Goal: Task Accomplishment & Management: Manage account settings

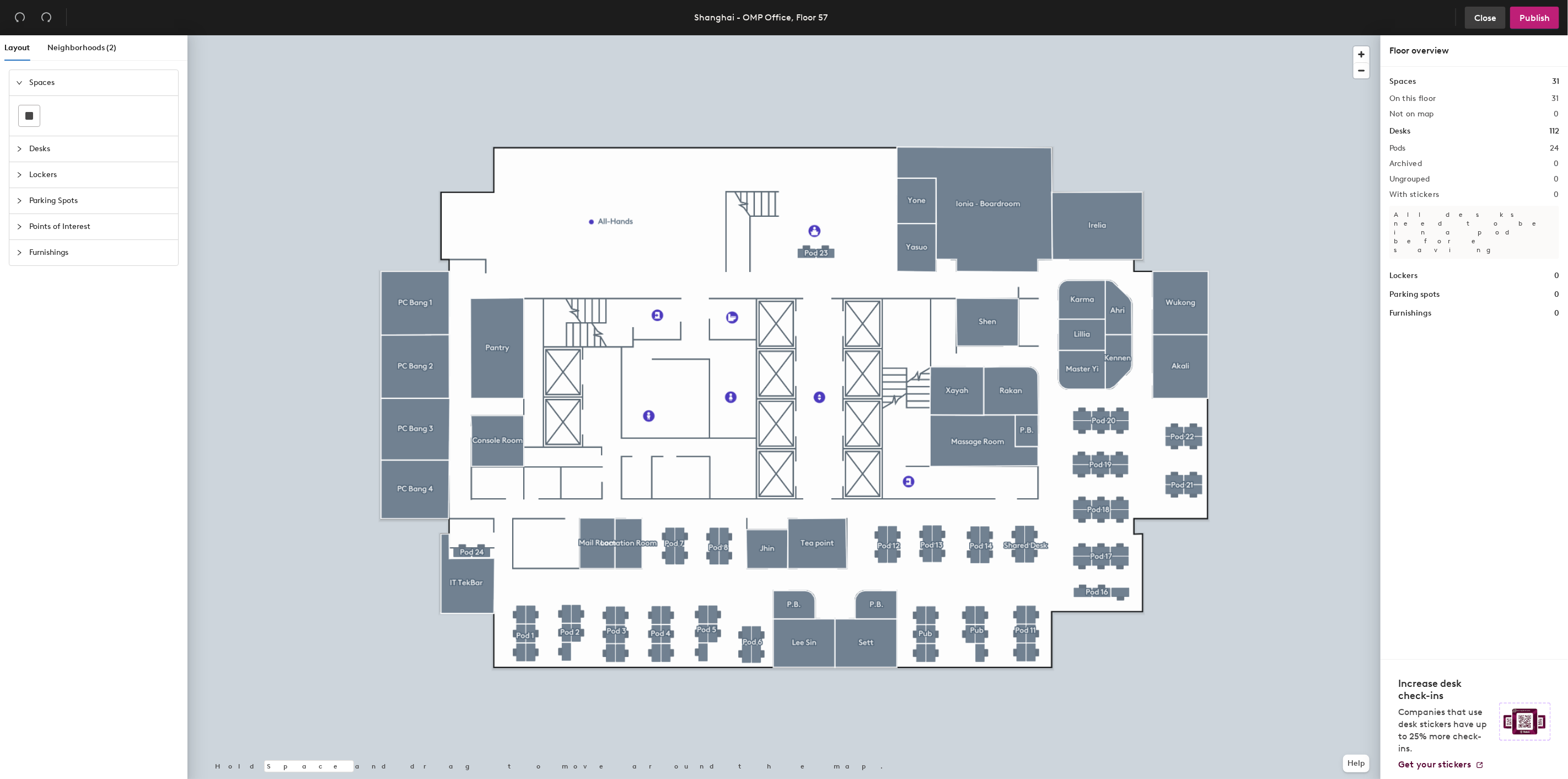
click at [1485, 21] on span "Close" at bounding box center [1485, 18] width 22 height 11
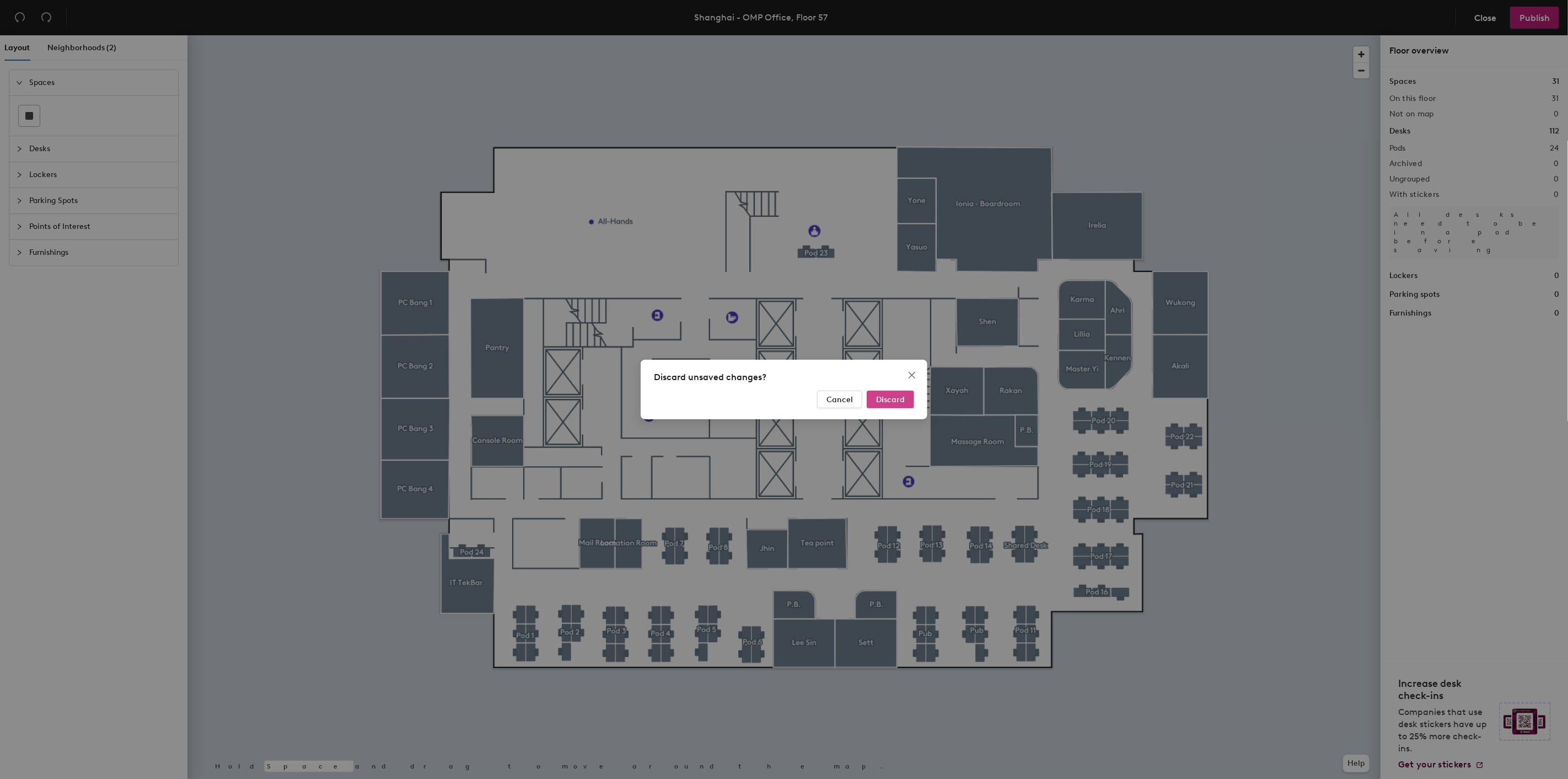
click at [895, 399] on span "Discard" at bounding box center [891, 399] width 29 height 9
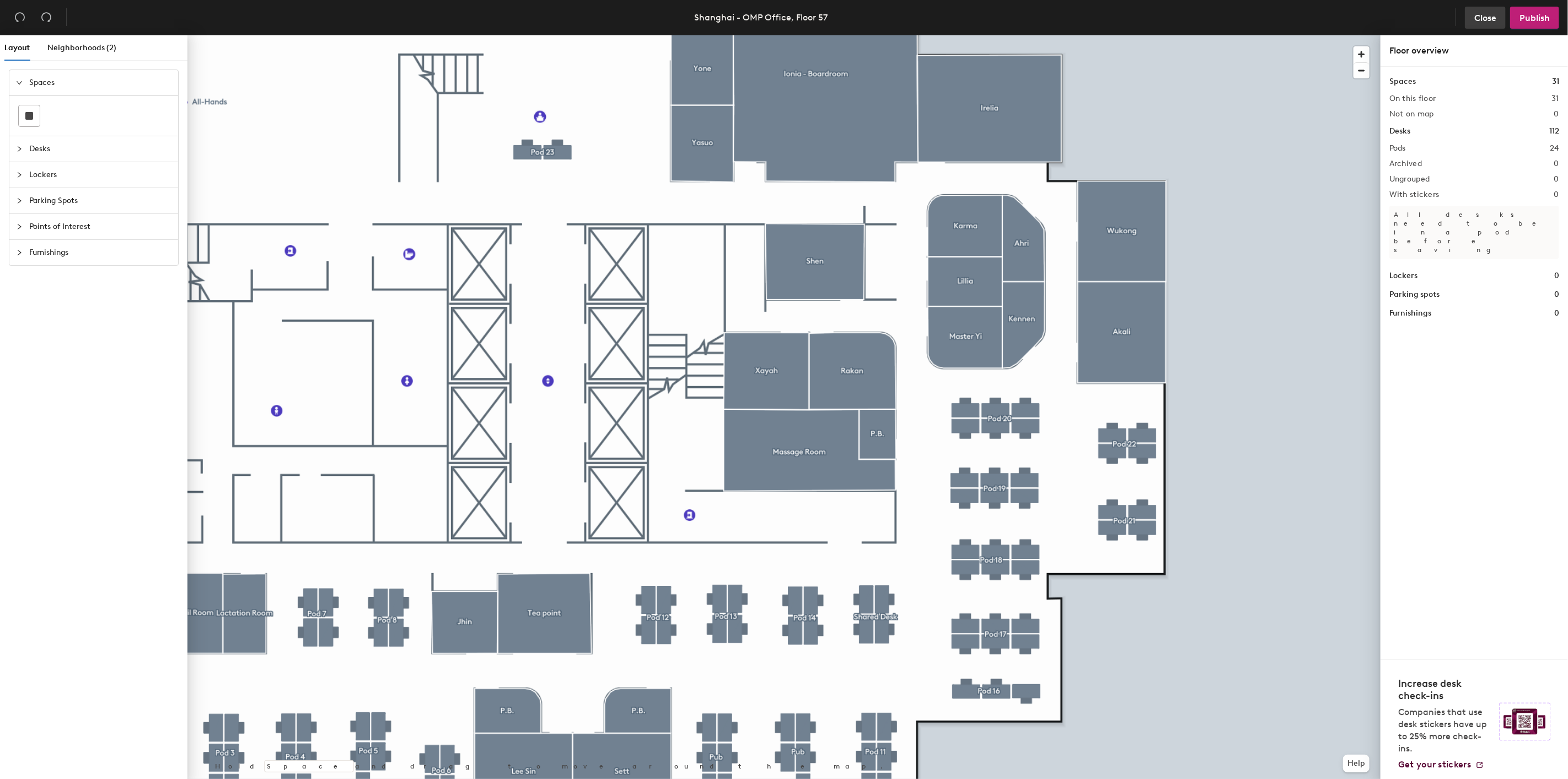
click at [1474, 19] on span "Close" at bounding box center [1485, 18] width 22 height 11
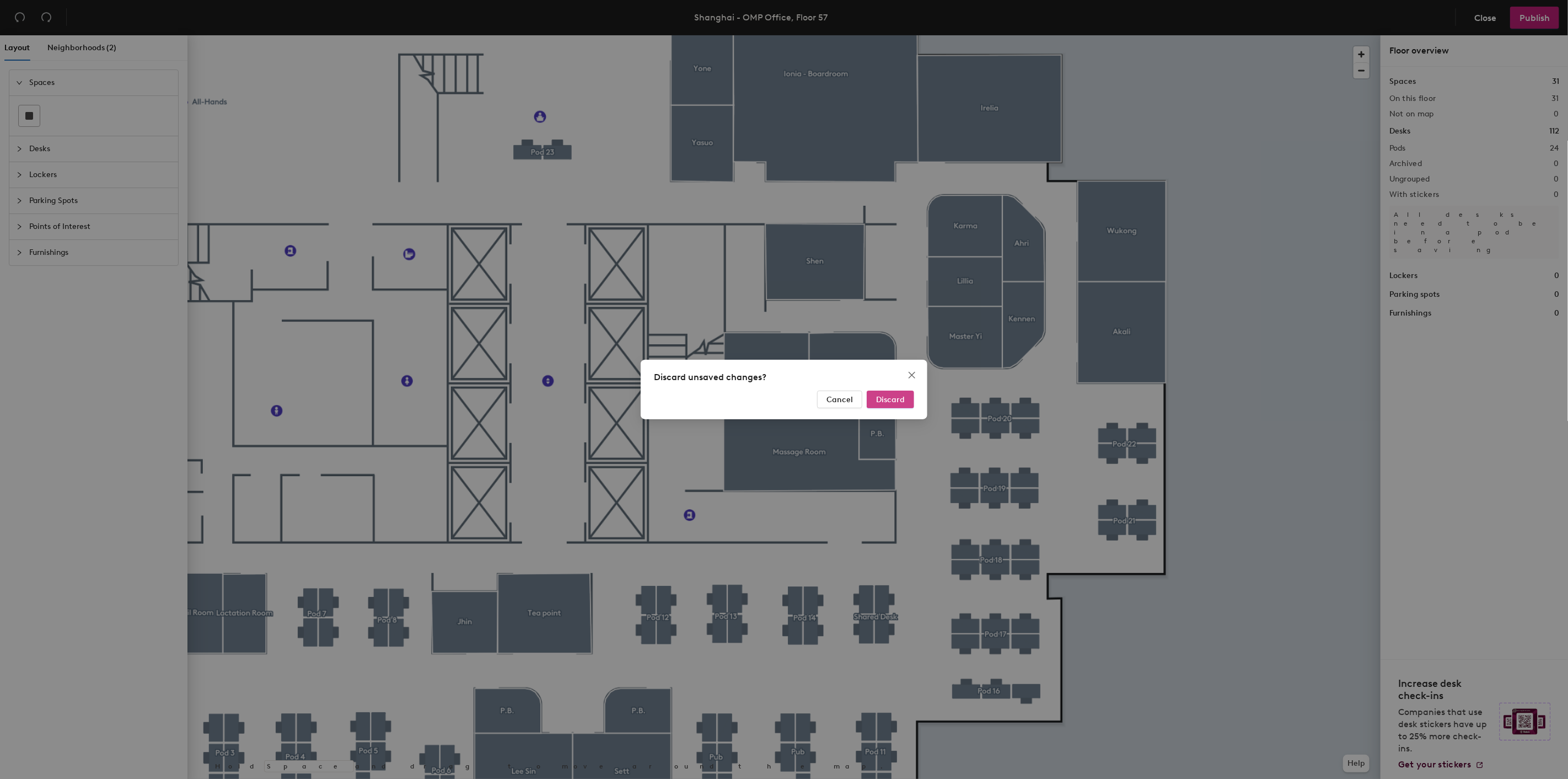
click at [899, 403] on span "Discard" at bounding box center [891, 399] width 29 height 9
